Goal: Transaction & Acquisition: Obtain resource

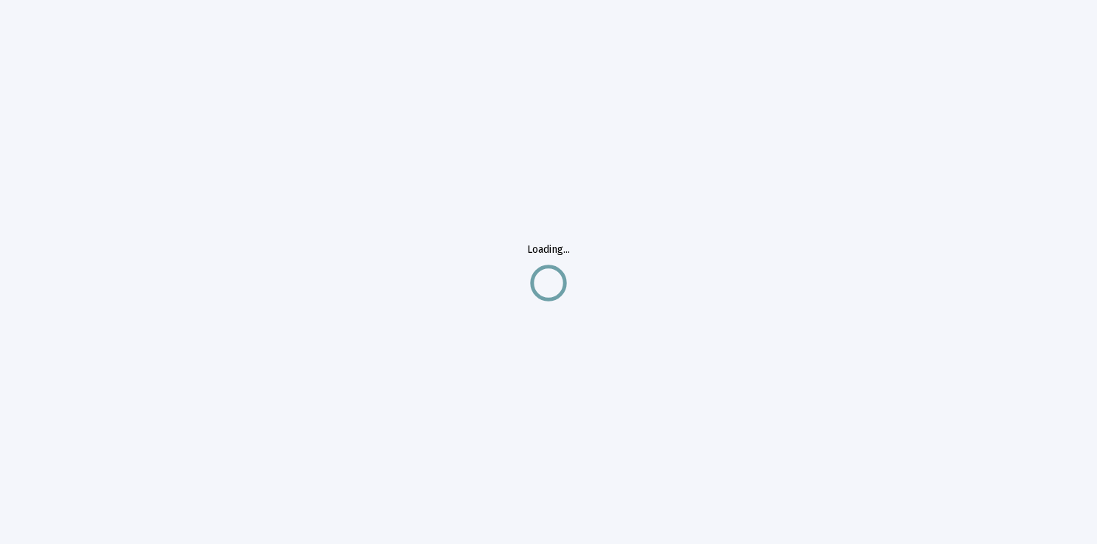
click at [77, 144] on div "Loading..." at bounding box center [548, 272] width 1097 height 544
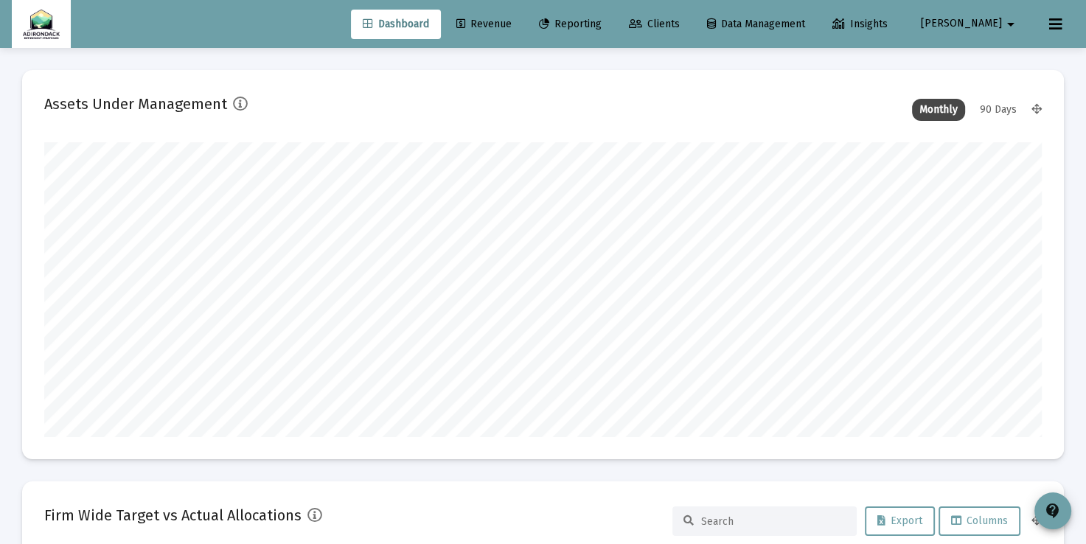
scroll to position [295, 537]
type input "[DATE]"
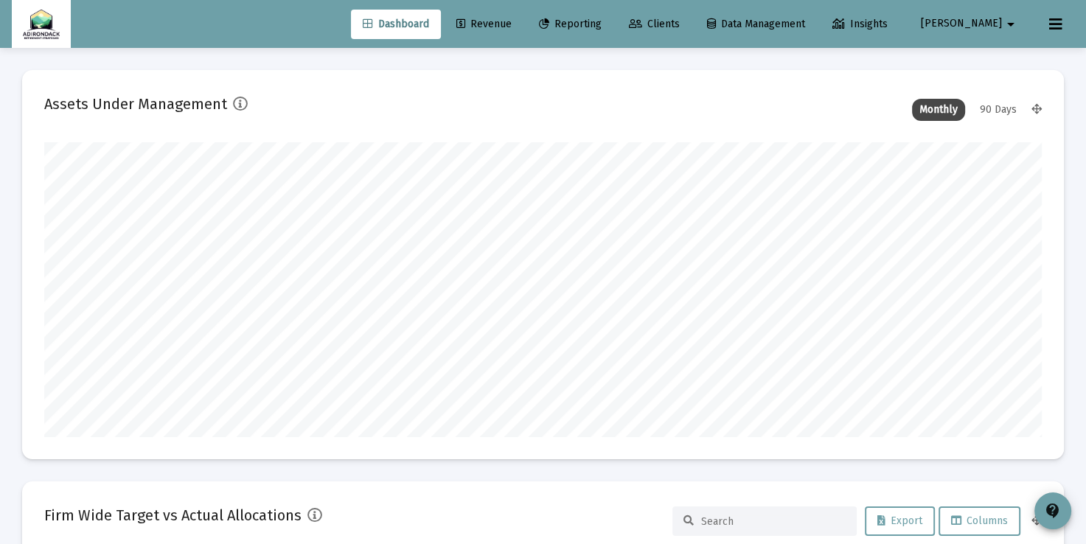
click at [512, 19] on span "Revenue" at bounding box center [483, 24] width 55 height 13
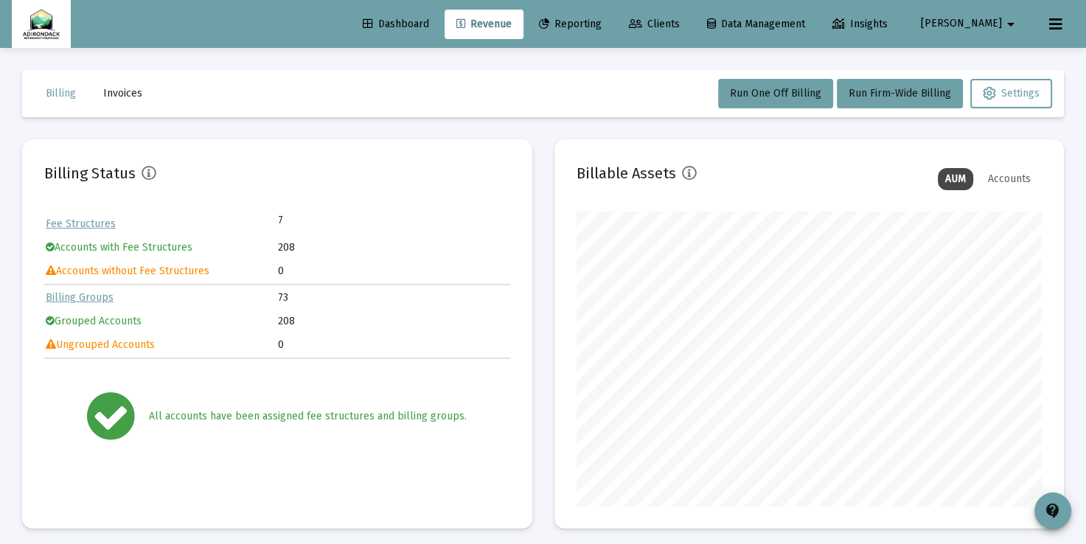
scroll to position [295, 466]
click at [896, 88] on span "Run Firm-Wide Billing" at bounding box center [900, 93] width 102 height 13
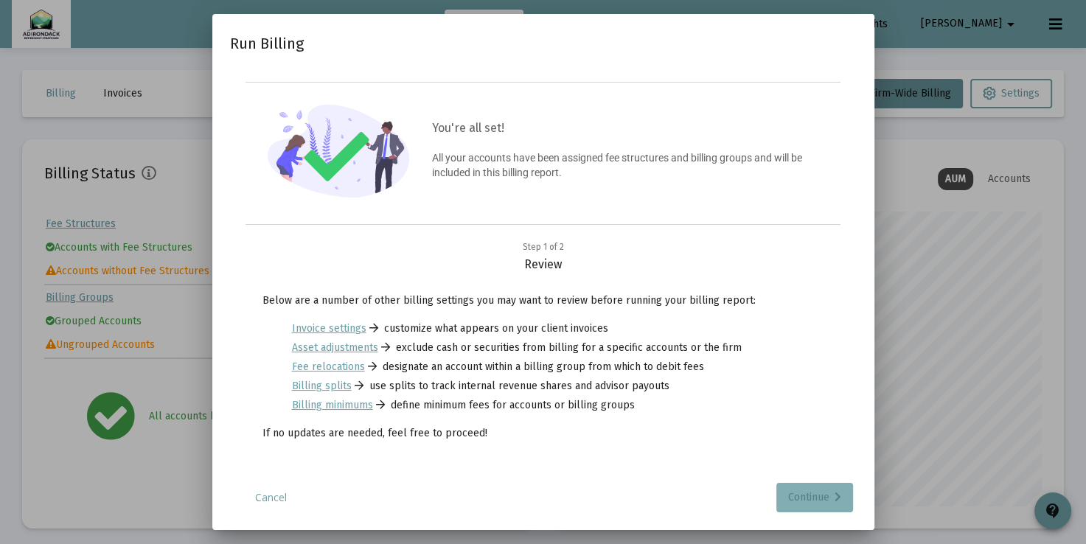
click at [800, 492] on div "Continue" at bounding box center [814, 497] width 53 height 29
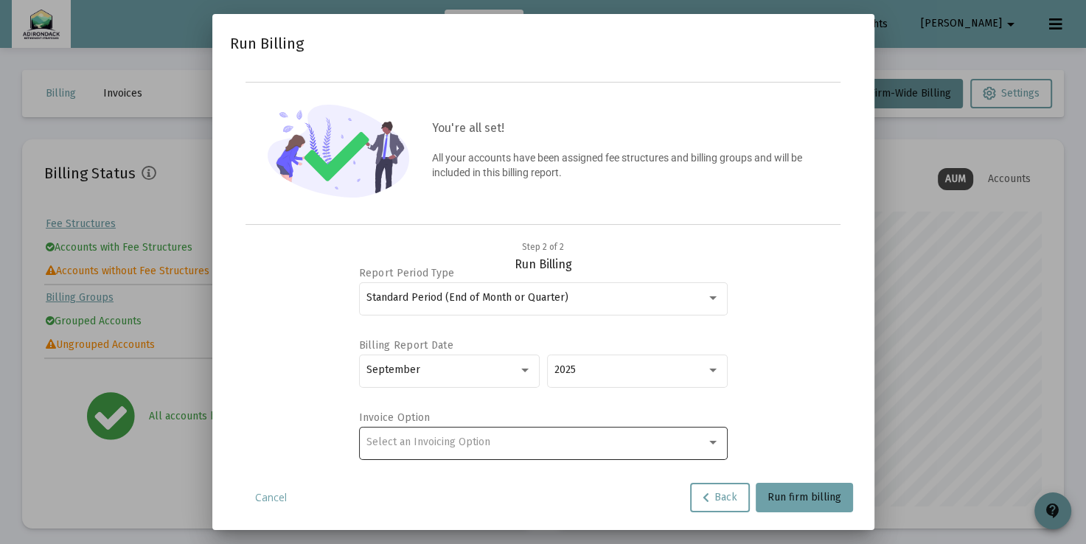
click at [703, 441] on div "Select an Invoicing Option" at bounding box center [536, 442] width 340 height 12
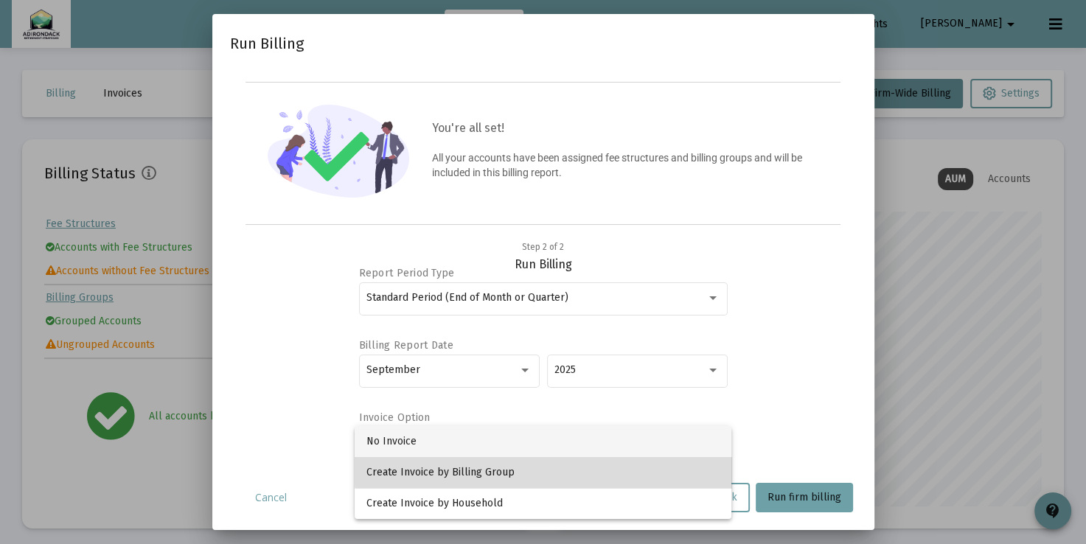
click at [679, 464] on span "Create Invoice by Billing Group" at bounding box center [542, 472] width 353 height 31
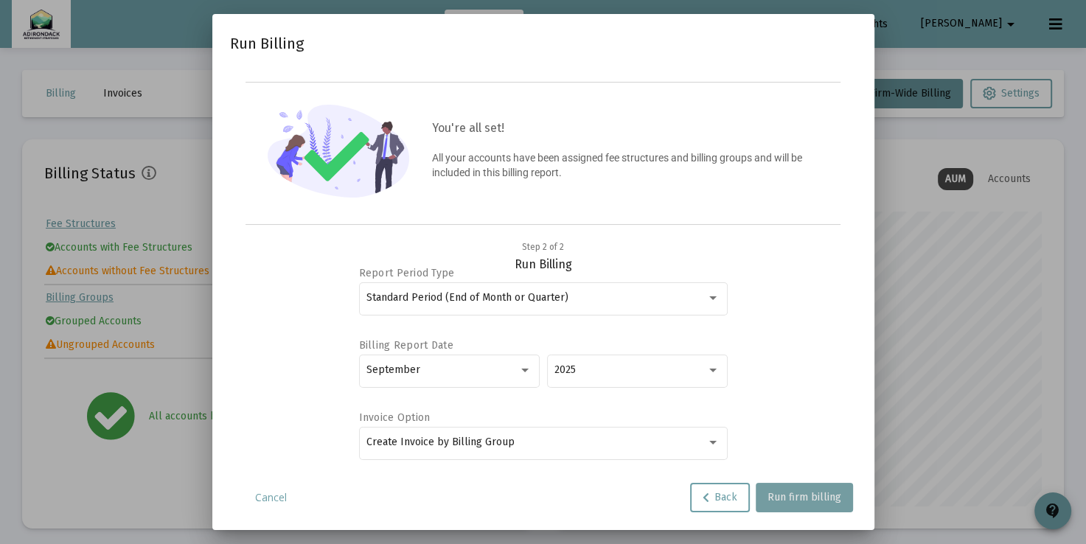
click at [818, 495] on span "Run firm billing" at bounding box center [804, 497] width 74 height 13
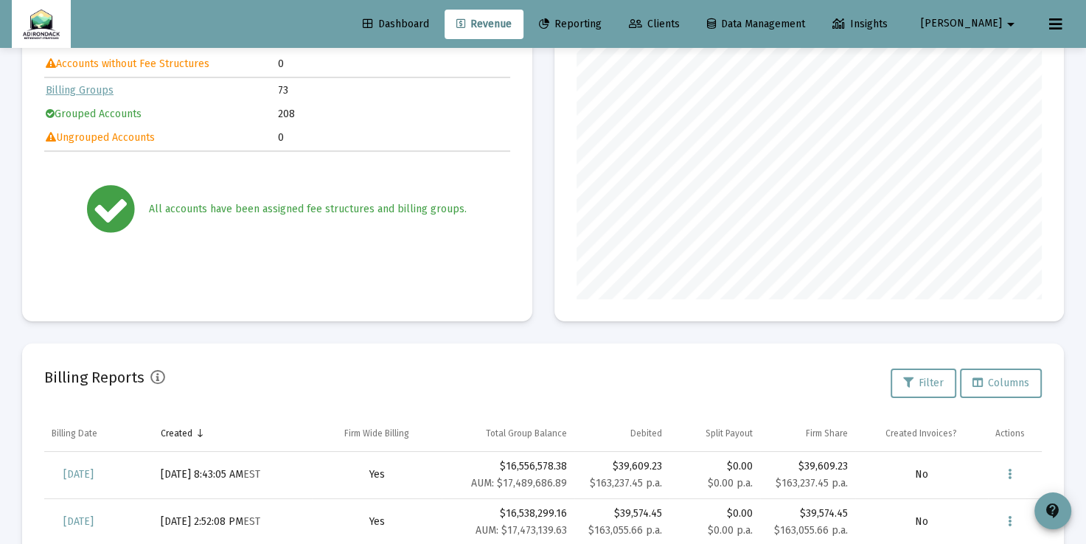
scroll to position [208, 0]
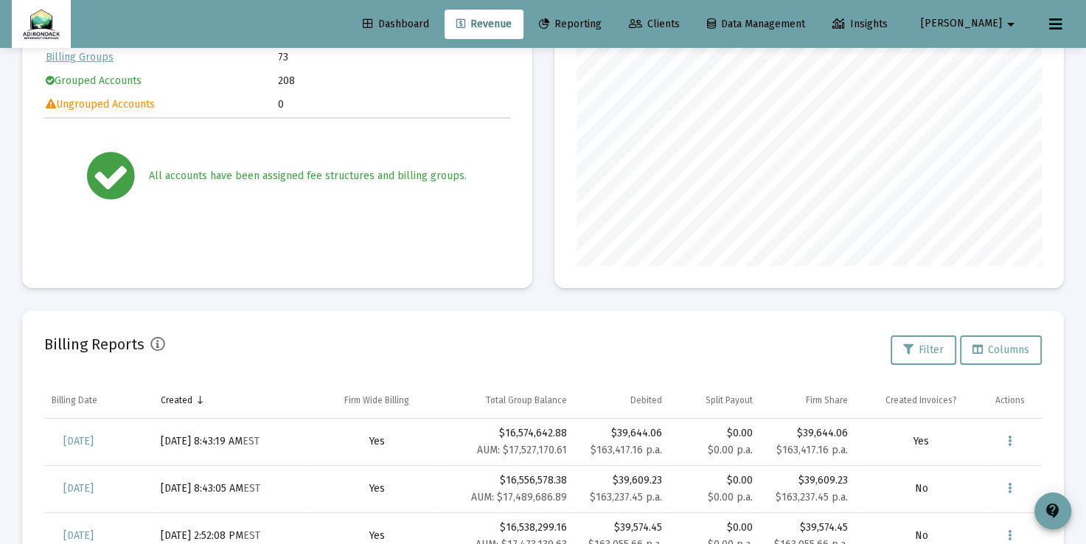
scroll to position [242, 0]
click at [1009, 444] on icon "Data grid" at bounding box center [1010, 440] width 4 height 18
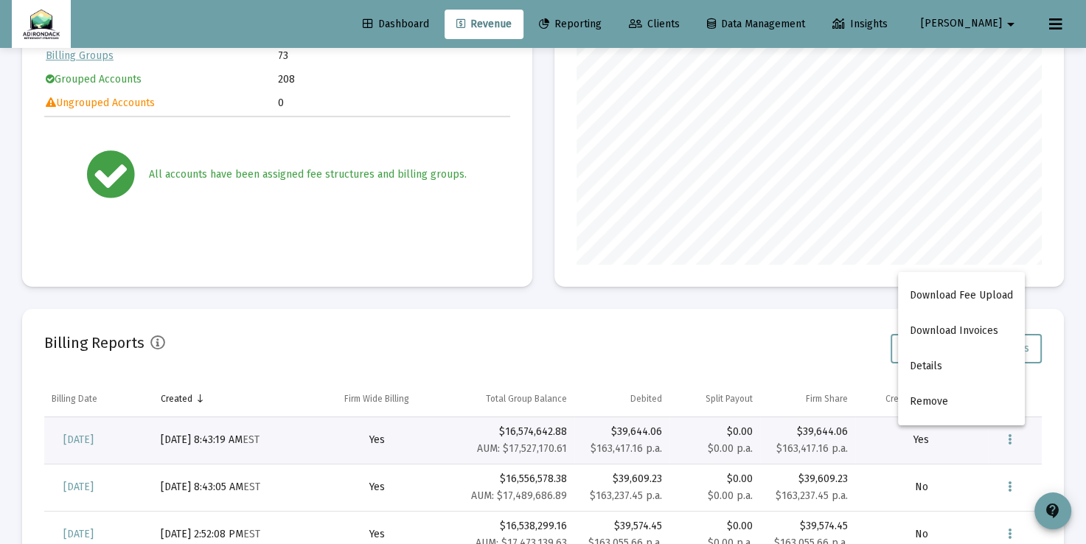
click at [96, 439] on div at bounding box center [543, 272] width 1086 height 544
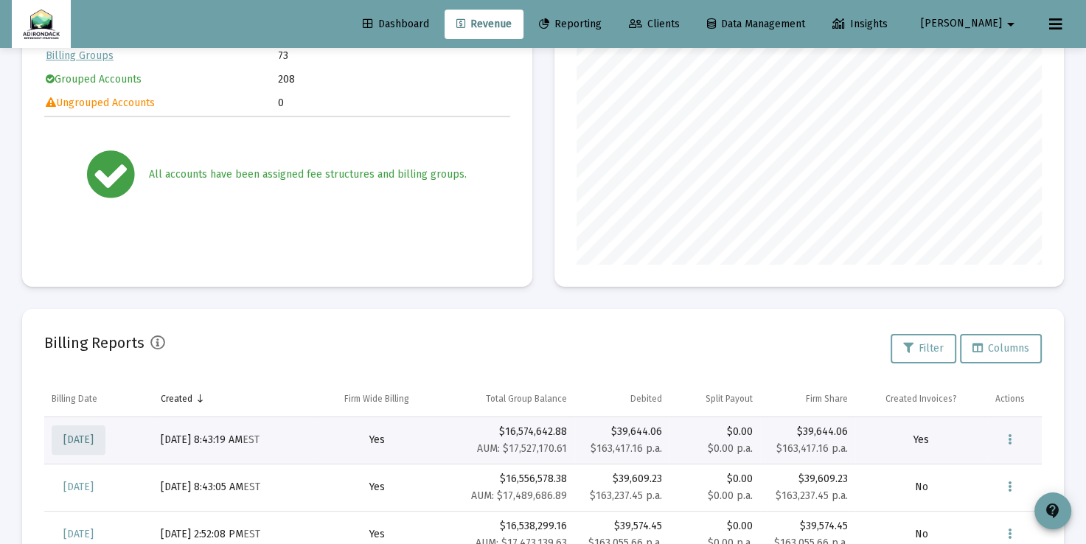
click at [94, 439] on span "Sep 30, 2025" at bounding box center [78, 439] width 30 height 13
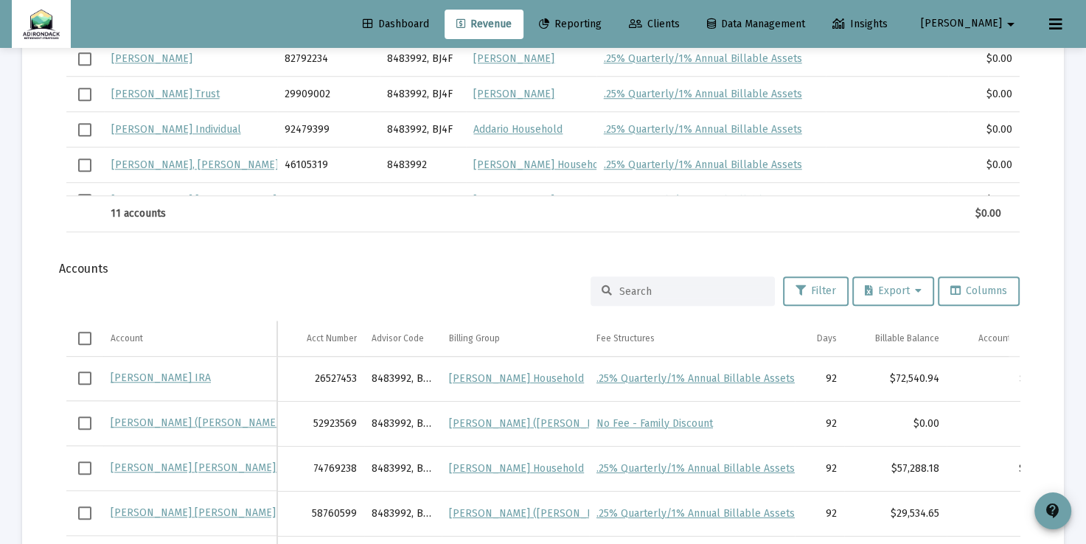
scroll to position [1252, 0]
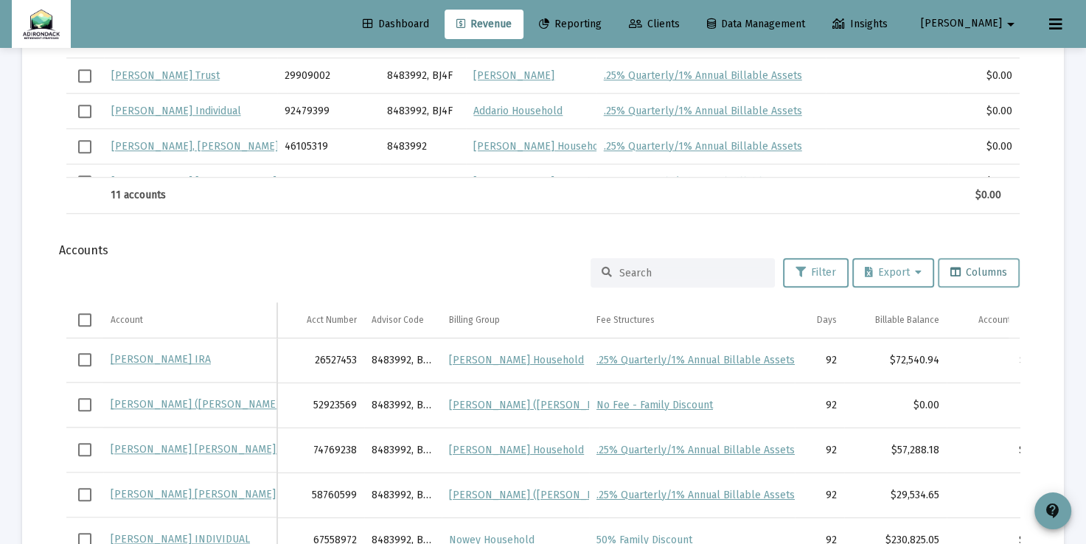
click at [978, 274] on span "Columns" at bounding box center [978, 272] width 57 height 13
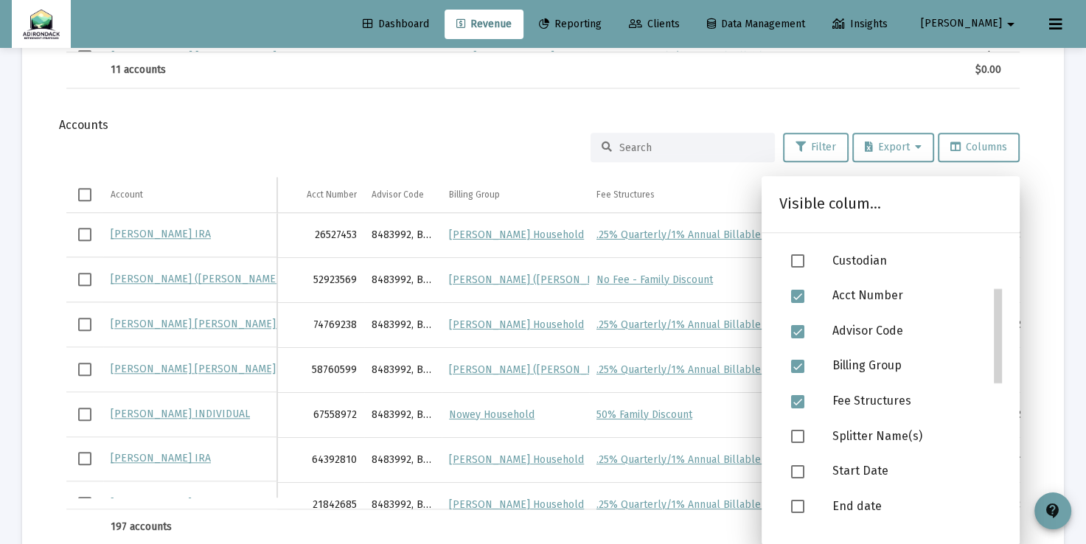
scroll to position [119, 0]
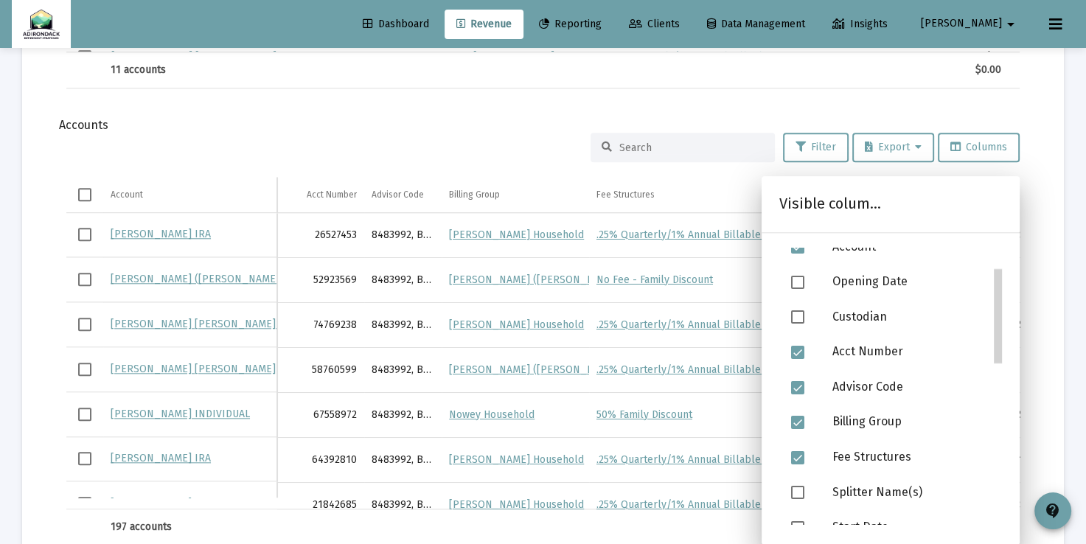
drag, startPoint x: 999, startPoint y: 304, endPoint x: 1011, endPoint y: 331, distance: 29.0
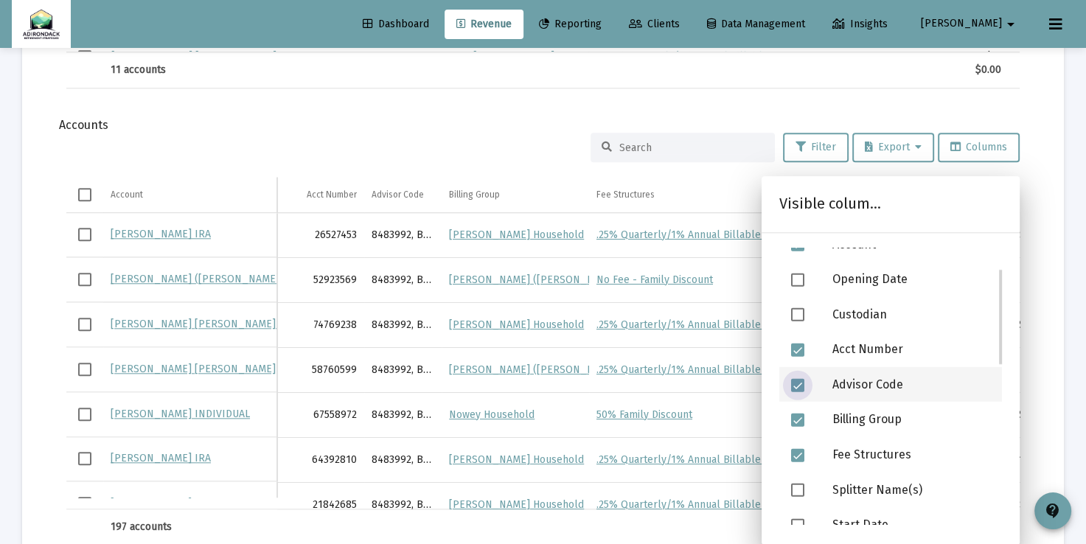
click at [796, 385] on span at bounding box center [797, 384] width 13 height 13
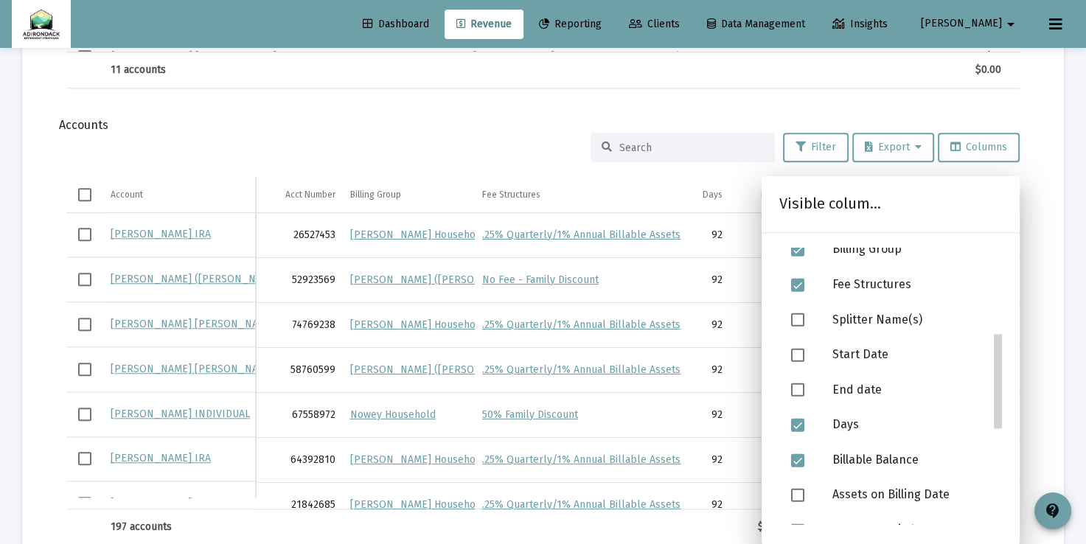
scroll to position [264, 0]
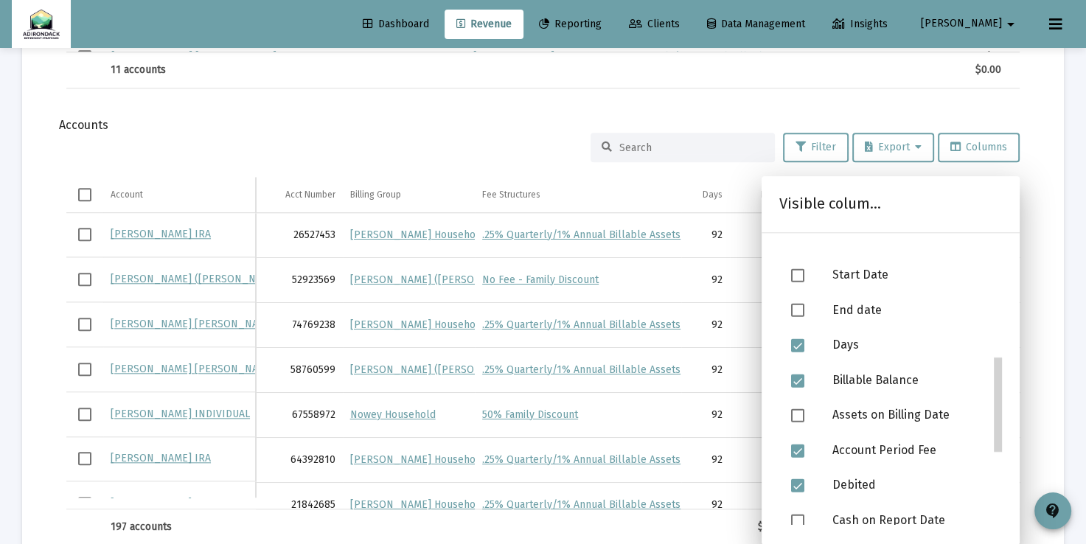
drag, startPoint x: 1000, startPoint y: 332, endPoint x: 983, endPoint y: 423, distance: 92.3
click at [801, 415] on span at bounding box center [797, 416] width 13 height 13
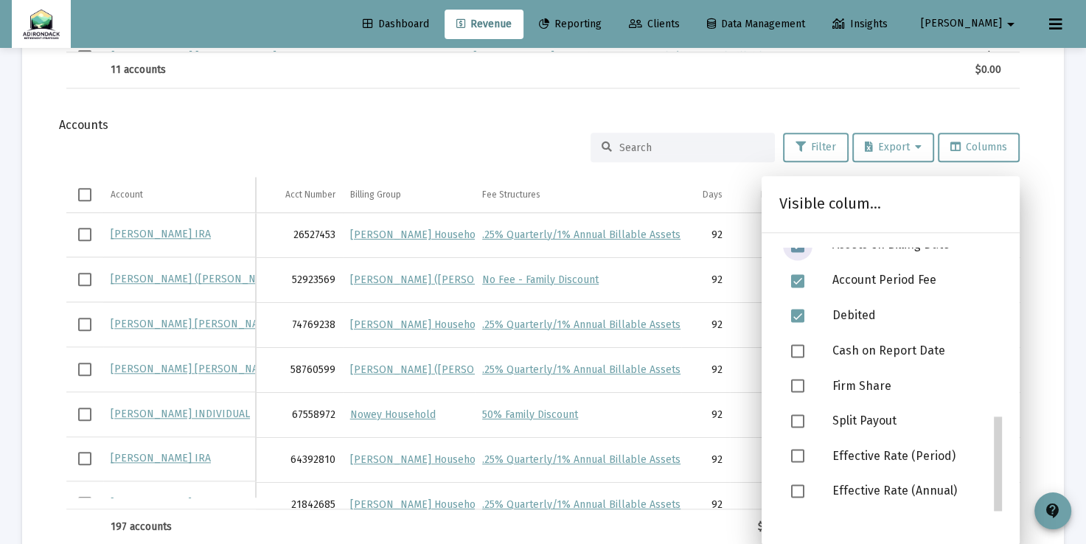
scroll to position [510, 0]
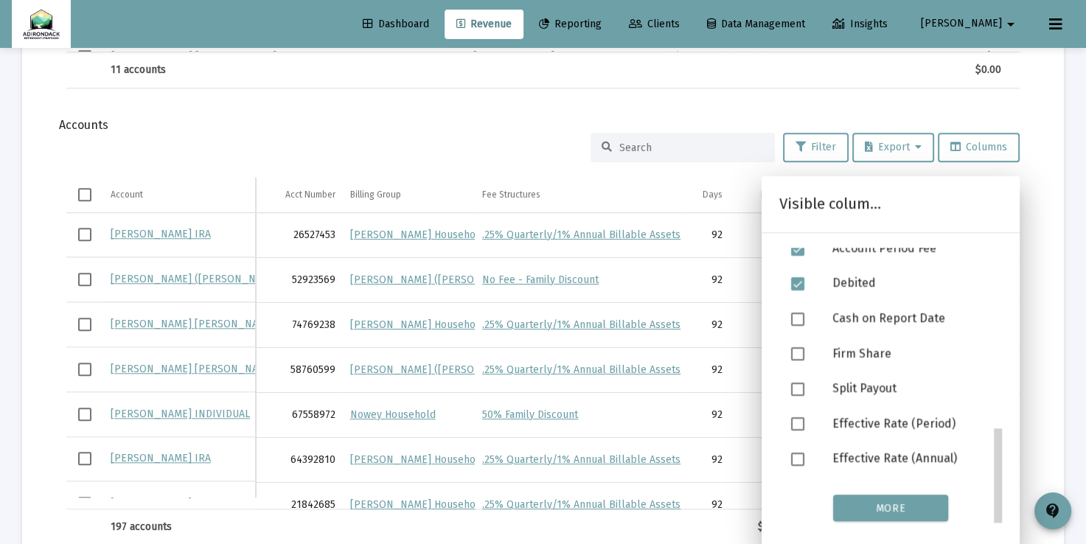
drag, startPoint x: 1000, startPoint y: 406, endPoint x: 981, endPoint y: 529, distance: 123.8
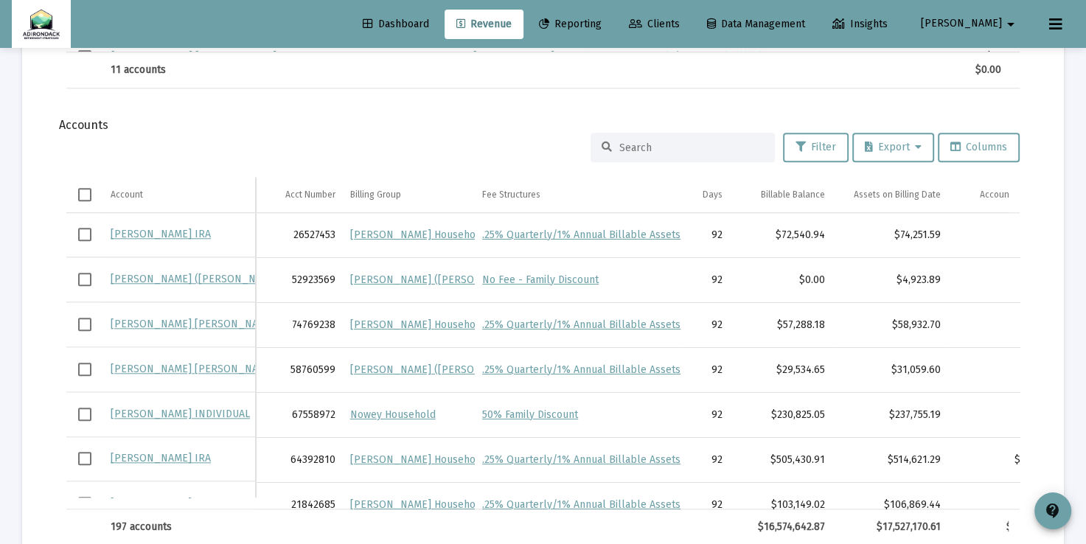
click at [1039, 400] on div "Filter Export Columns Account Account Acct Number Billing Group Fee Structures …" at bounding box center [542, 339] width 997 height 413
click at [86, 192] on span "Select all" at bounding box center [84, 194] width 13 height 13
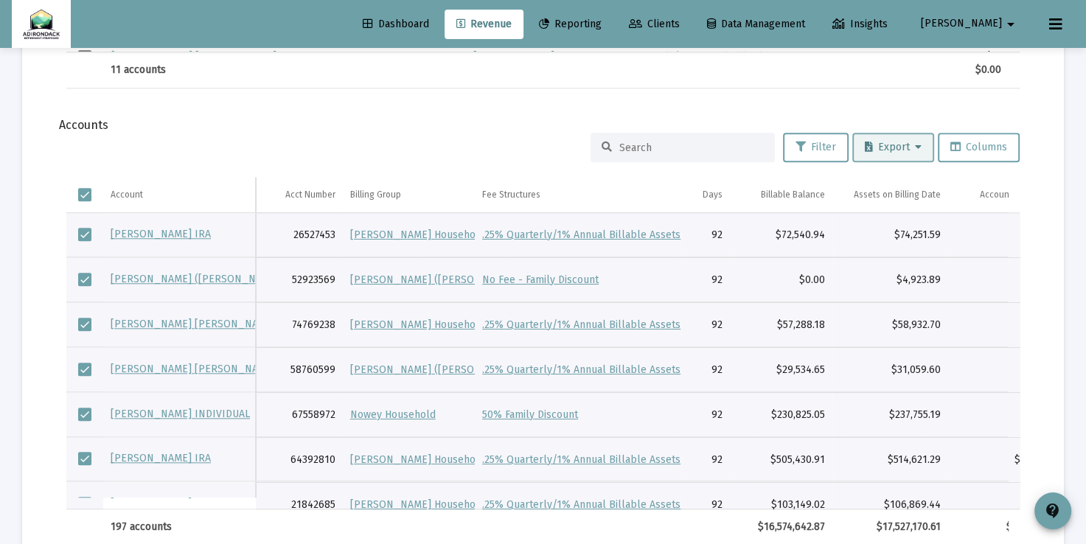
click at [915, 149] on icon at bounding box center [918, 147] width 7 height 10
click at [888, 189] on button "Export All Rows" at bounding box center [898, 184] width 100 height 35
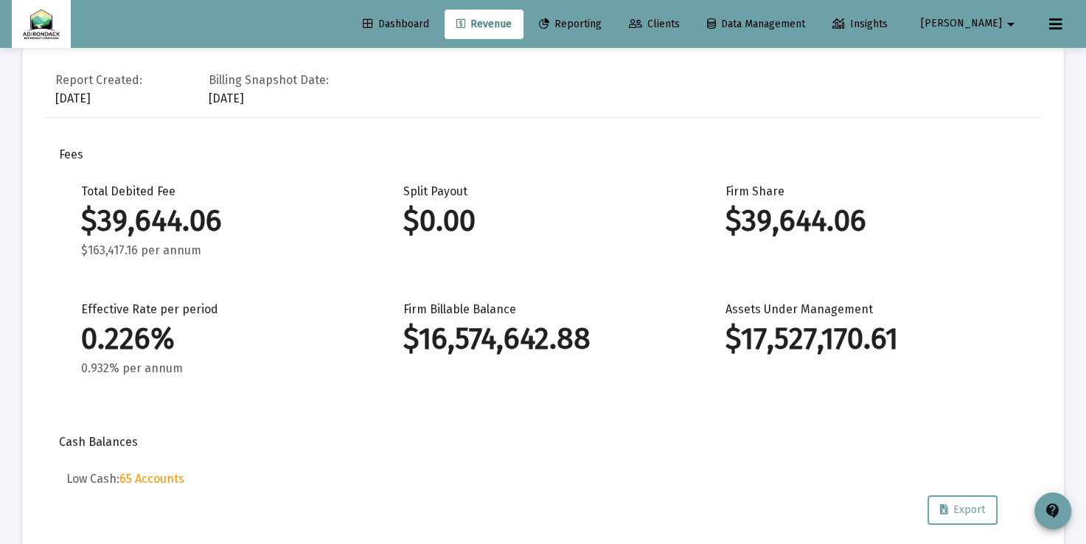
scroll to position [0, 0]
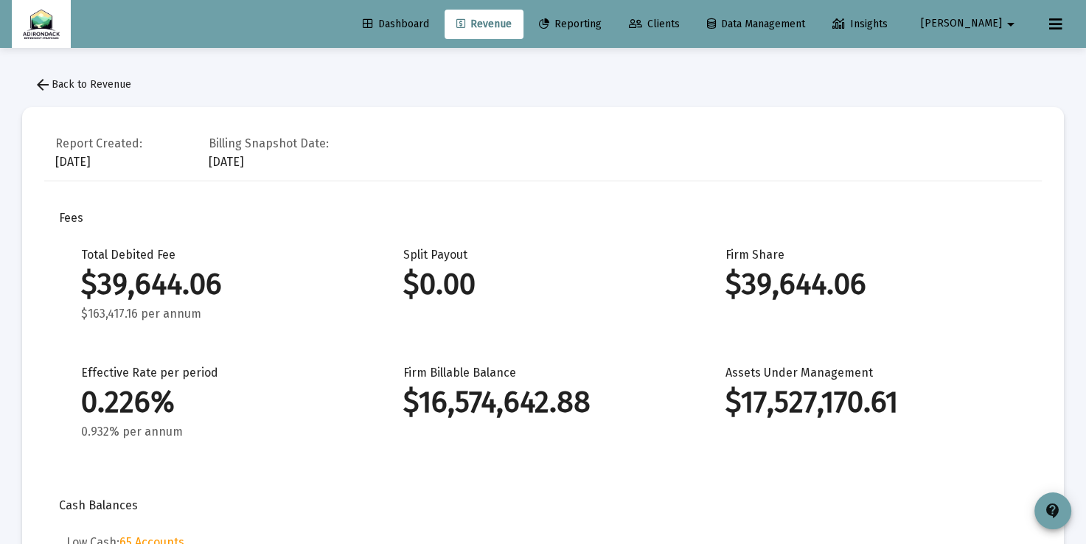
click at [102, 83] on span "arrow_back Back to Revenue" at bounding box center [82, 84] width 97 height 13
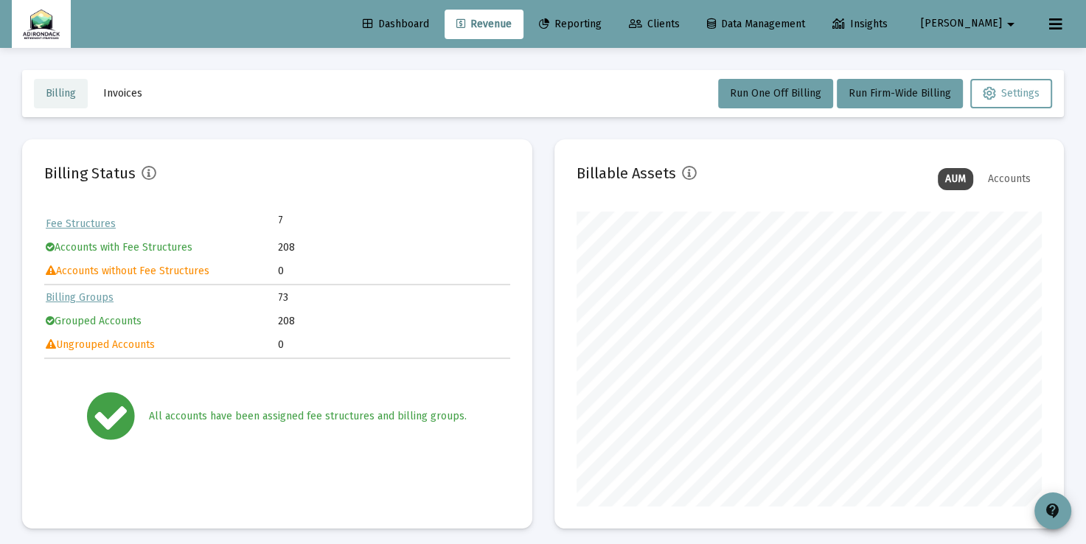
click at [59, 96] on span "Billing" at bounding box center [61, 93] width 30 height 13
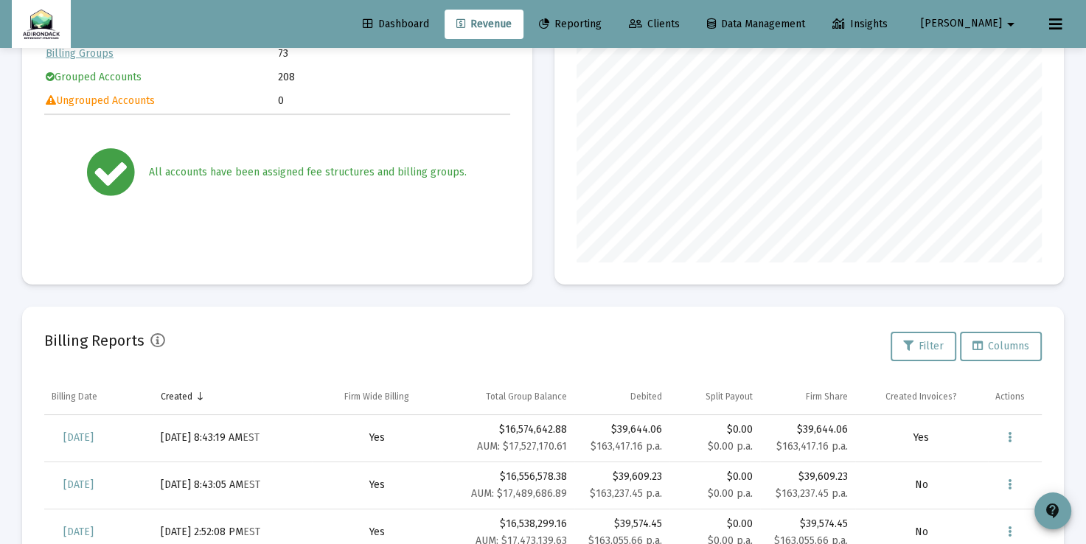
scroll to position [255, 0]
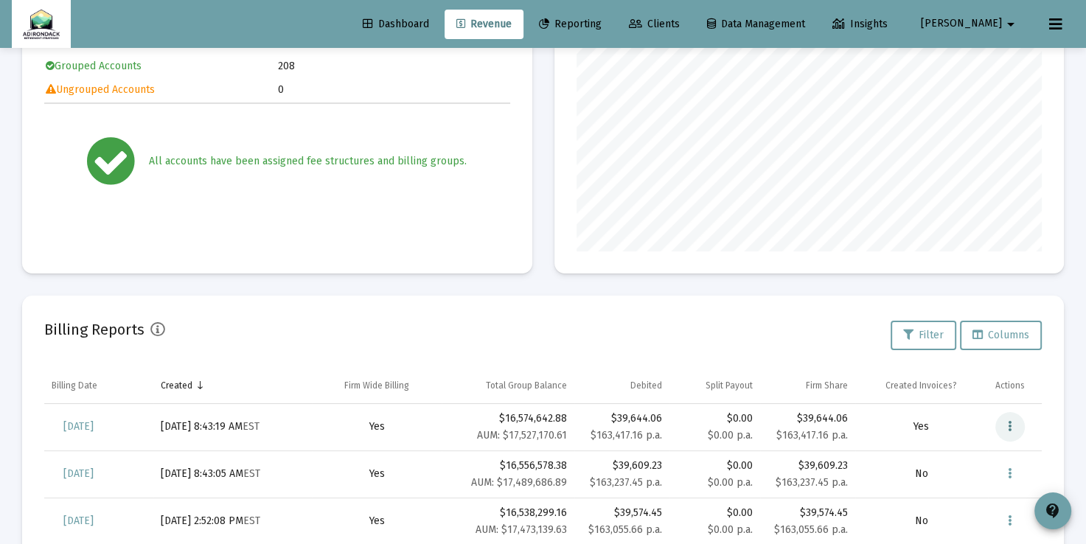
click at [1009, 425] on icon "Data grid" at bounding box center [1010, 427] width 4 height 18
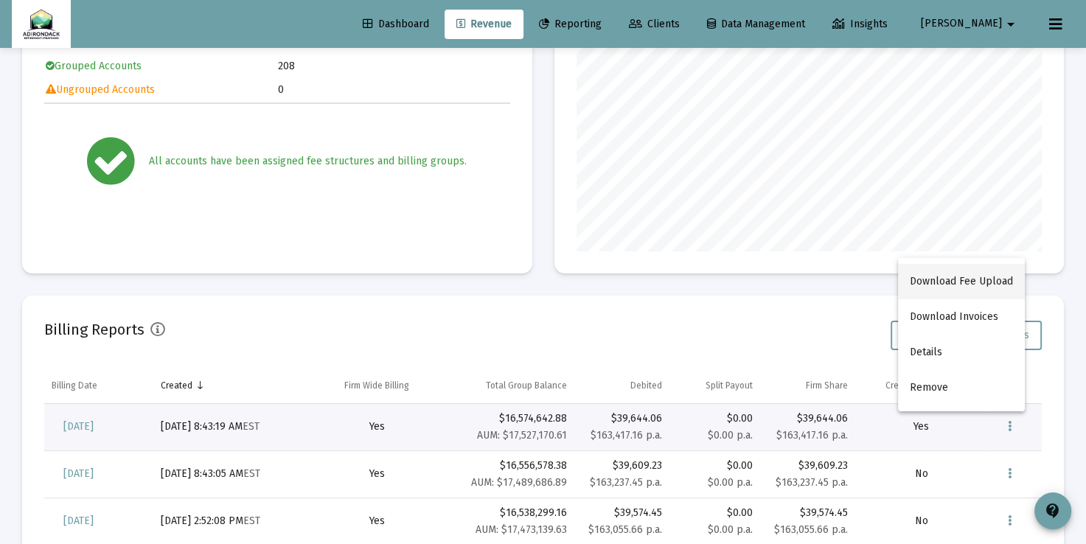
click at [972, 281] on button "Download Fee Upload" at bounding box center [961, 281] width 127 height 35
